Goal: Find specific page/section: Find specific page/section

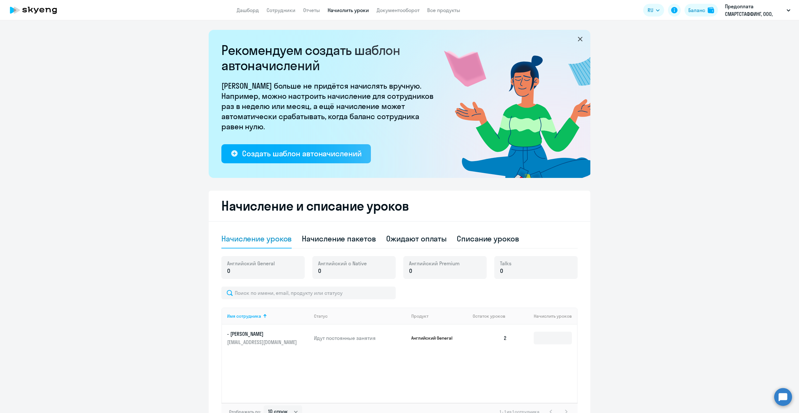
select select "10"
click at [387, 11] on link "Документооборот" at bounding box center [397, 10] width 43 height 6
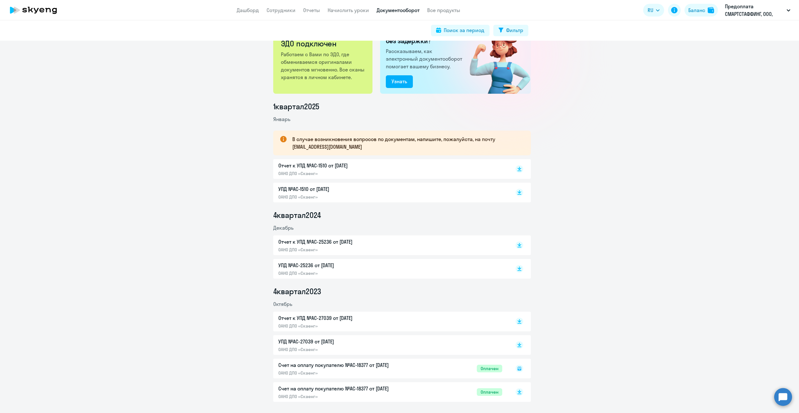
scroll to position [47, 0]
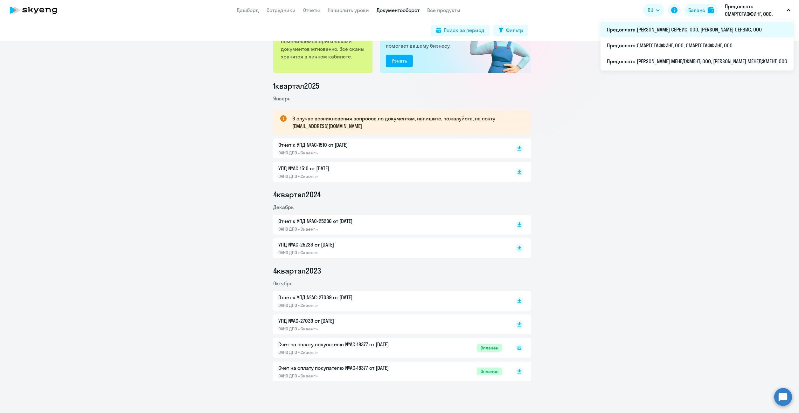
click at [702, 28] on li "Предоплата [PERSON_NAME] СЕРВИС, ООО, [PERSON_NAME] СЕРВИС, ООО" at bounding box center [696, 30] width 193 height 16
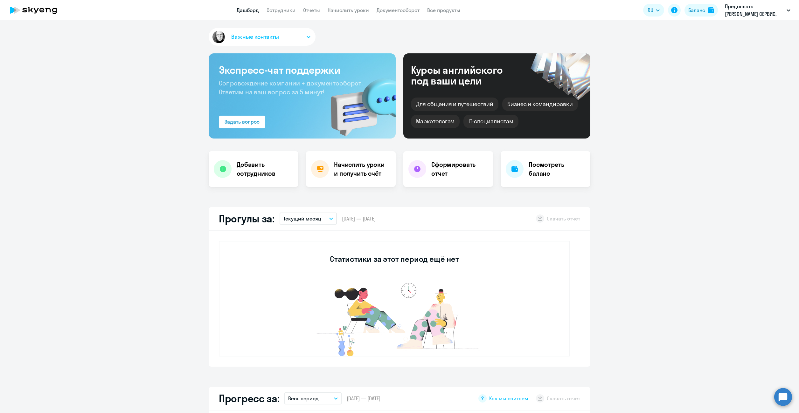
select select "30"
click at [267, 9] on link "Сотрудники" at bounding box center [280, 10] width 29 height 6
select select "30"
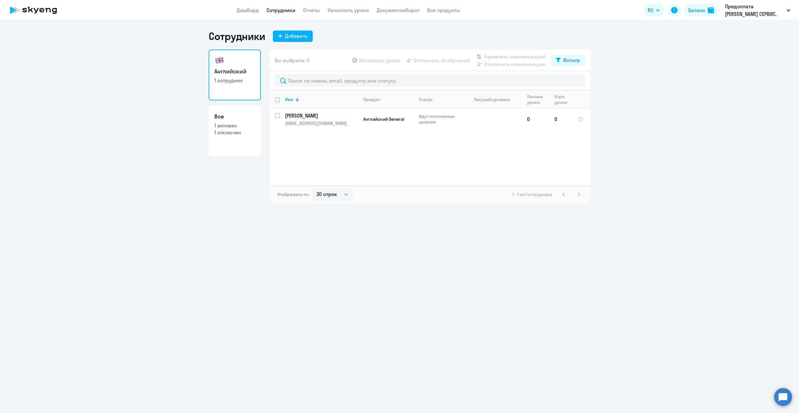
click at [321, 10] on nav "Дашборд Сотрудники Отчеты Начислить уроки Документооборот Все продукты" at bounding box center [348, 10] width 223 height 8
click at [314, 10] on link "Отчеты" at bounding box center [311, 10] width 17 height 6
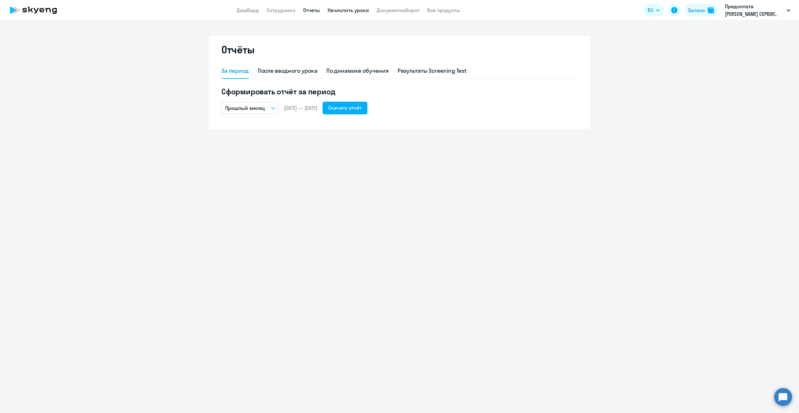
click at [343, 12] on link "Начислить уроки" at bounding box center [347, 10] width 41 height 6
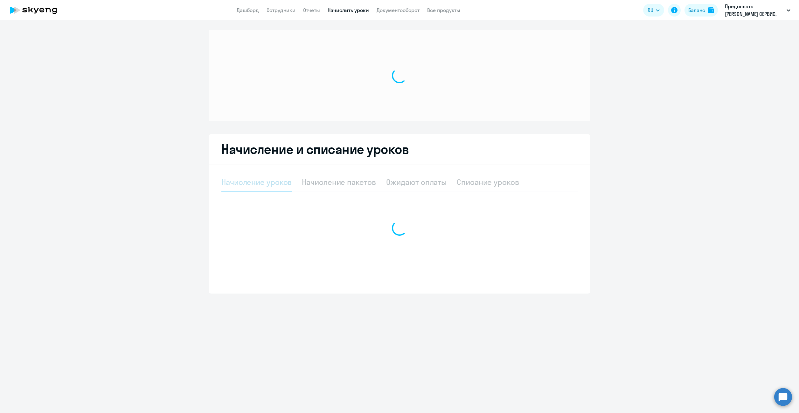
select select "10"
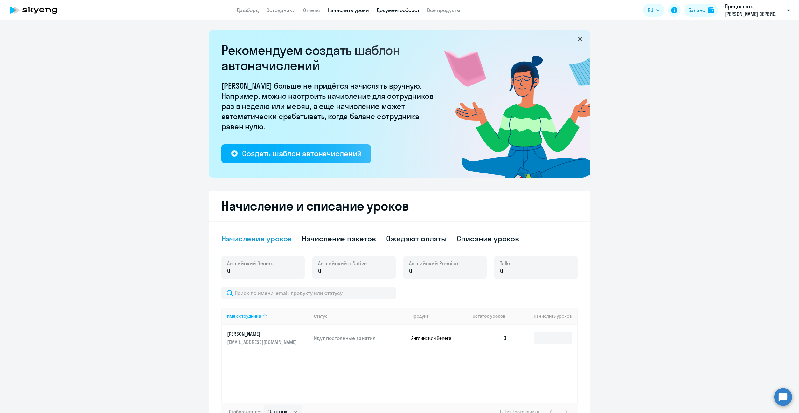
click at [402, 12] on link "Документооборот" at bounding box center [397, 10] width 43 height 6
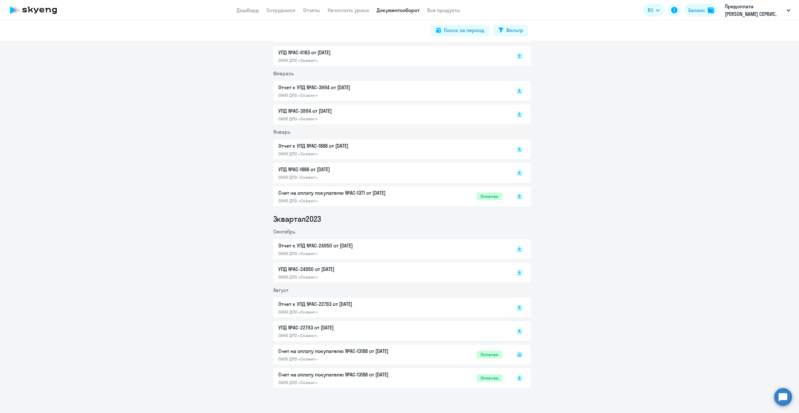
scroll to position [528, 0]
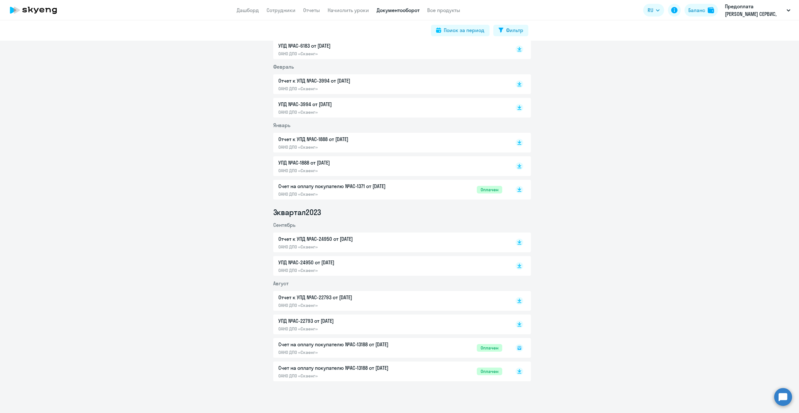
click at [336, 370] on p "Счет на оплату покупателю №AC-13188 от [DATE]" at bounding box center [345, 368] width 134 height 8
click at [330, 319] on p "УПД №AC-22793 от [DATE]" at bounding box center [345, 321] width 134 height 8
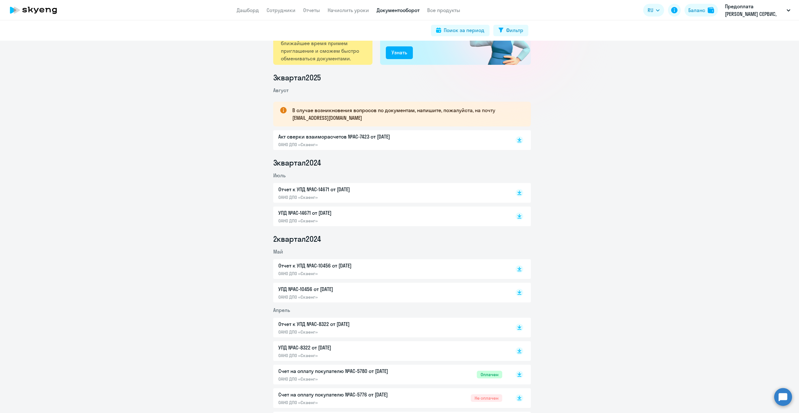
scroll to position [0, 0]
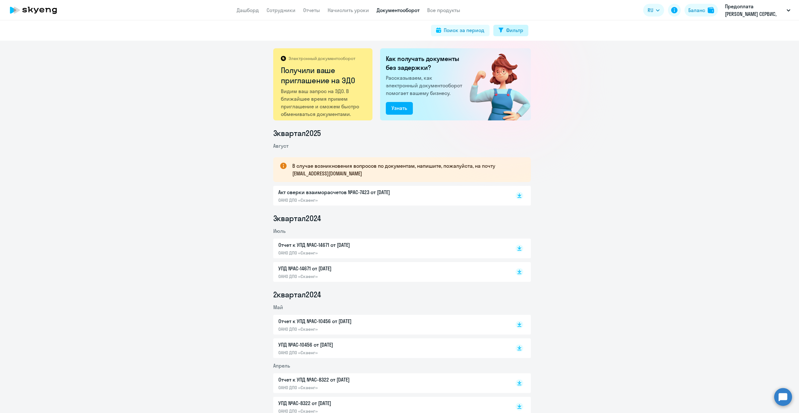
click at [516, 29] on div "Фильтр" at bounding box center [514, 30] width 17 height 8
select select "all"
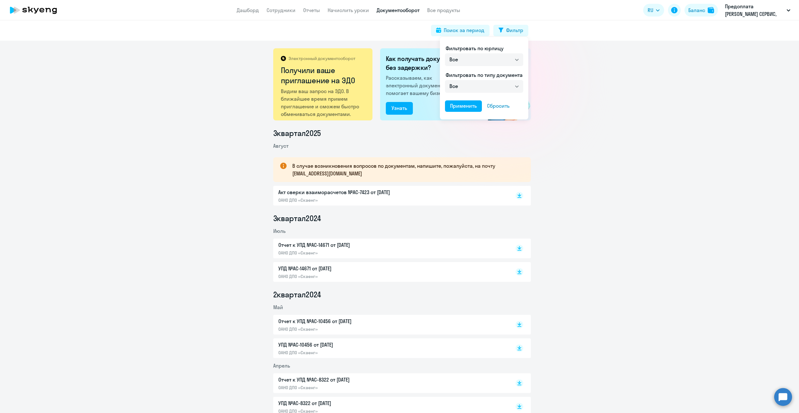
click at [486, 73] on span "Фильтровать по типу документа" at bounding box center [483, 75] width 77 height 6
click at [479, 66] on select "Все ОАНО ДПО «Скаенг»" at bounding box center [484, 59] width 78 height 13
click at [476, 85] on select "Все Счет на оплату покупателю Отчет к УПД УПД Акт сверки взаиморасчетов" at bounding box center [484, 86] width 78 height 13
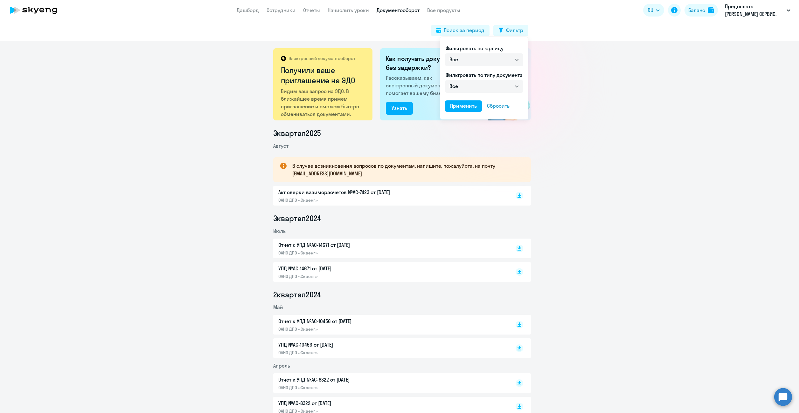
drag, startPoint x: 140, startPoint y: 193, endPoint x: 156, endPoint y: 190, distance: 16.2
click at [141, 192] on div at bounding box center [399, 206] width 799 height 413
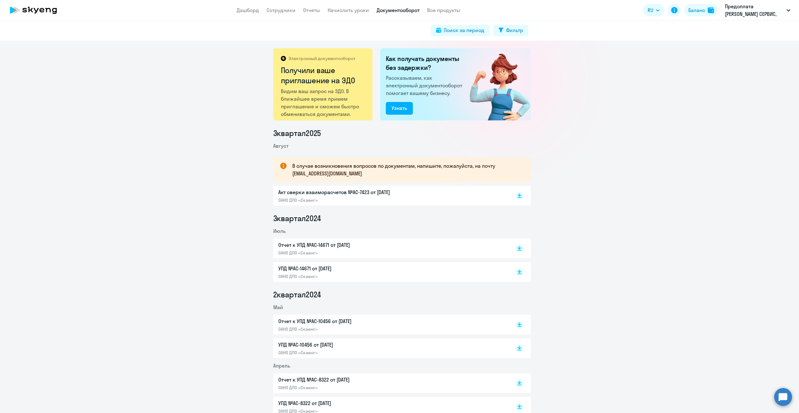
click at [355, 198] on p "ОАНО ДПО «Скаенг»" at bounding box center [345, 200] width 134 height 6
